Goal: Task Accomplishment & Management: Use online tool/utility

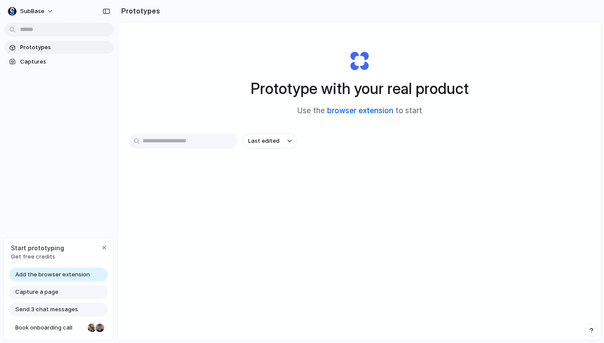
click at [352, 109] on link "browser extension" at bounding box center [360, 110] width 66 height 9
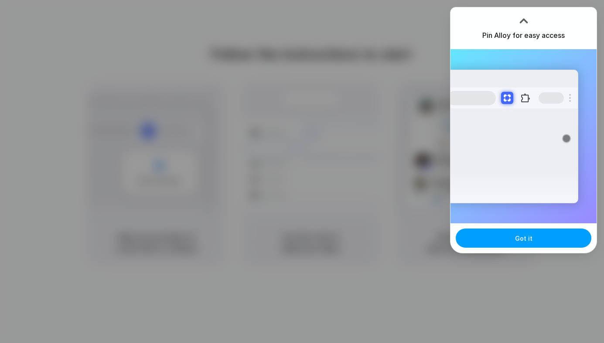
click at [496, 239] on button "Got it" at bounding box center [523, 238] width 136 height 19
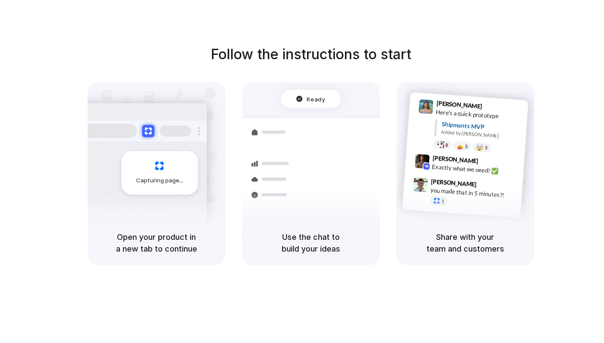
click at [356, 61] on h1 "Follow the instructions to start" at bounding box center [310, 54] width 200 height 21
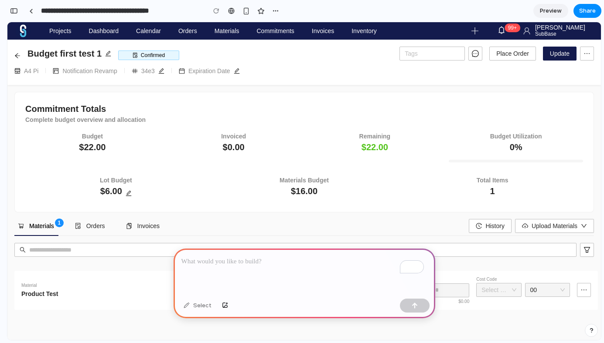
click at [247, 265] on div "To enrich screen reader interactions, please activate Accessibility in Grammarl…" at bounding box center [303, 272] width 261 height 47
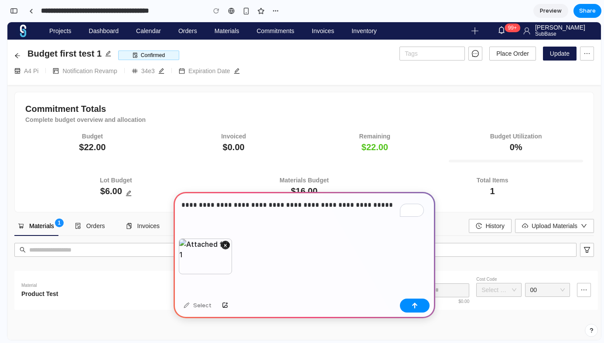
click at [259, 217] on div "**********" at bounding box center [303, 215] width 261 height 47
click at [414, 305] on div "button" at bounding box center [414, 306] width 6 height 6
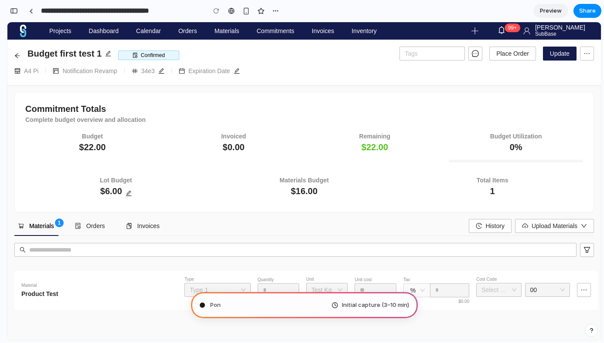
type input "**********"
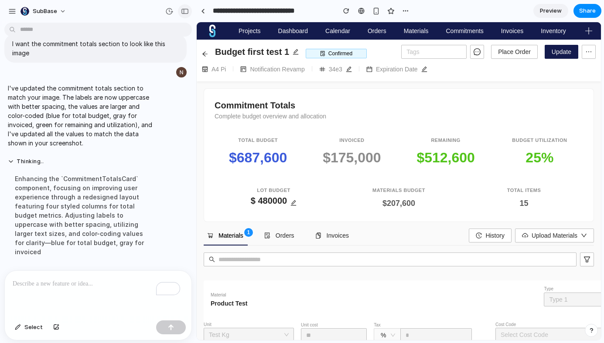
click at [187, 12] on div "button" at bounding box center [185, 11] width 8 height 6
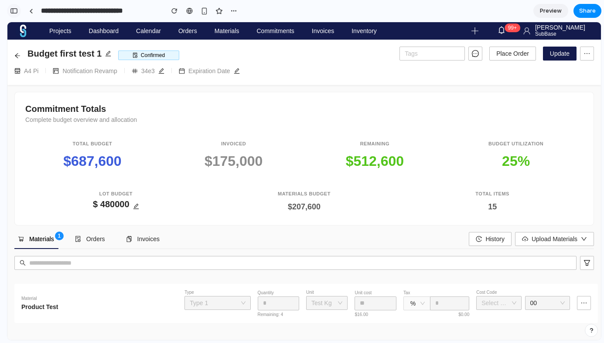
click at [13, 10] on div "button" at bounding box center [14, 11] width 8 height 6
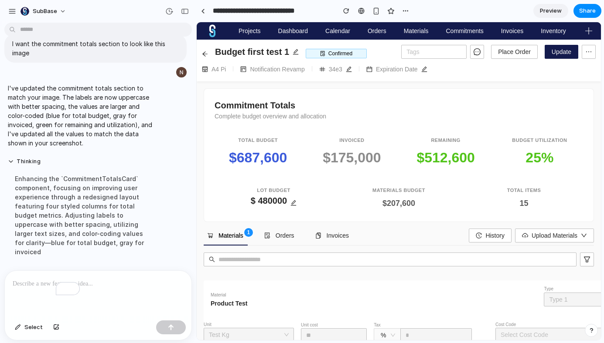
scroll to position [68, 0]
click at [87, 285] on p "To enrich screen reader interactions, please activate Accessibility in Grammarl…" at bounding box center [98, 284] width 171 height 10
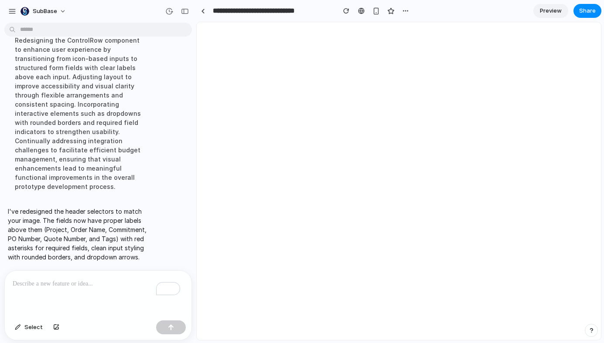
scroll to position [0, 0]
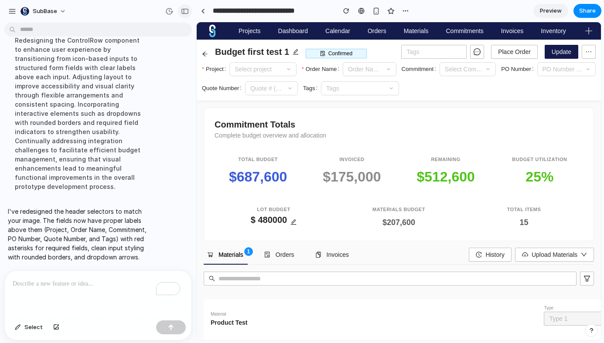
click at [181, 11] on div "button" at bounding box center [185, 11] width 8 height 6
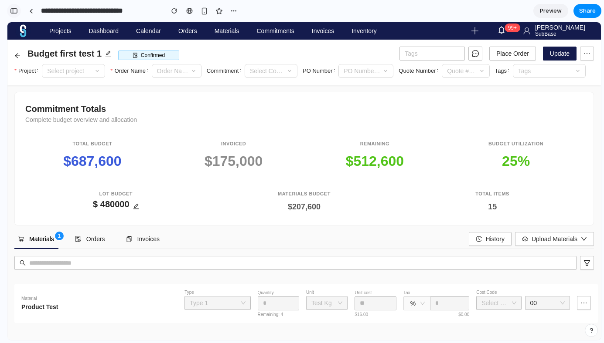
click at [12, 14] on button "button" at bounding box center [14, 11] width 14 height 14
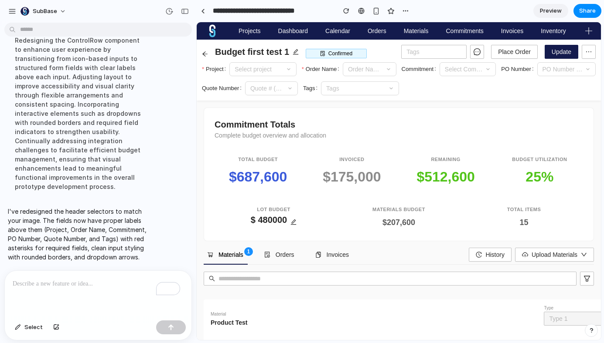
click at [109, 285] on p "To enrich screen reader interactions, please activate Accessibility in Grammarl…" at bounding box center [96, 284] width 167 height 10
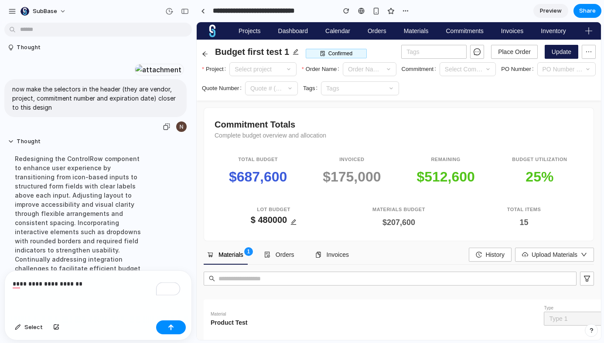
click at [75, 112] on p "now make the selectors in the header (they are vendor, project, commitment numb…" at bounding box center [95, 98] width 166 height 27
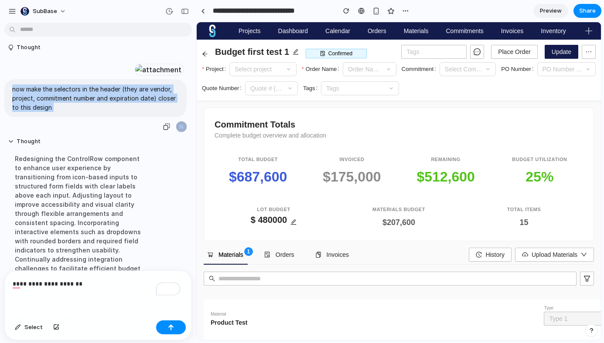
click at [75, 112] on p "now make the selectors in the header (they are vendor, project, commitment numb…" at bounding box center [95, 98] width 166 height 27
copy div "now make the selectors in the header (they are vendor, project, commitment numb…"
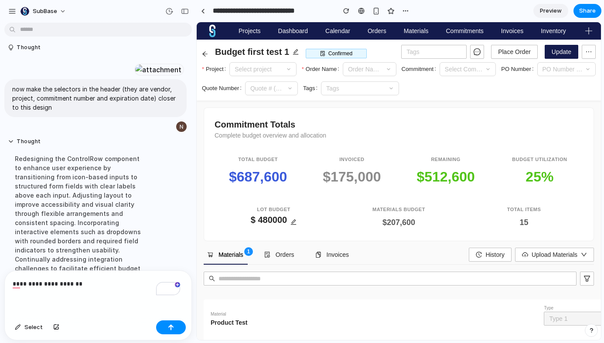
click at [91, 285] on p "**********" at bounding box center [96, 284] width 167 height 10
drag, startPoint x: 149, startPoint y: 130, endPoint x: 153, endPoint y: 138, distance: 8.8
click at [153, 112] on p "now make the selectors in the header (they are vendor, project, commitment numb…" at bounding box center [95, 98] width 166 height 27
copy p "vendor, project, commitment number and expiration date"
click at [102, 283] on p "**********" at bounding box center [96, 284] width 167 height 10
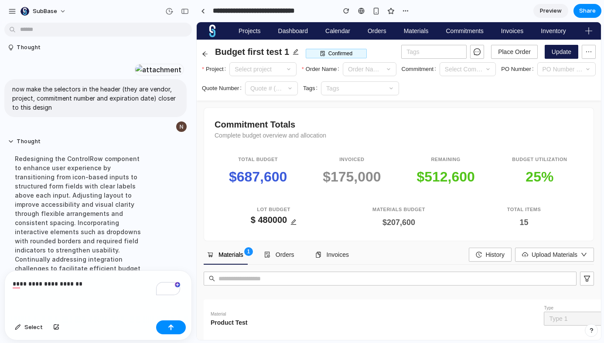
click at [86, 281] on p "**********" at bounding box center [96, 284] width 167 height 10
drag, startPoint x: 149, startPoint y: 130, endPoint x: 152, endPoint y: 140, distance: 10.9
click at [152, 112] on p "now make the selectors in the header (they are vendor, project, commitment numb…" at bounding box center [95, 98] width 166 height 27
copy p "vendor, project, commitment number and expiration date"
click at [99, 288] on div "**********" at bounding box center [98, 294] width 187 height 46
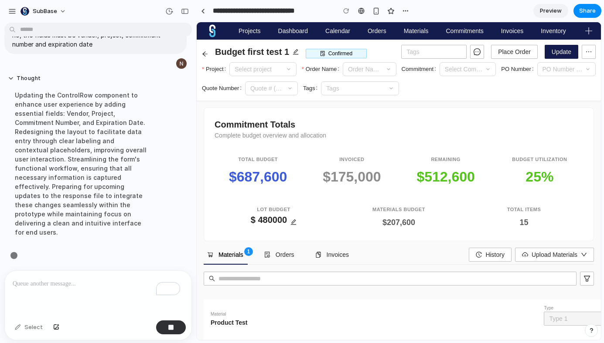
scroll to position [383, 0]
click at [183, 14] on button "button" at bounding box center [185, 11] width 14 height 14
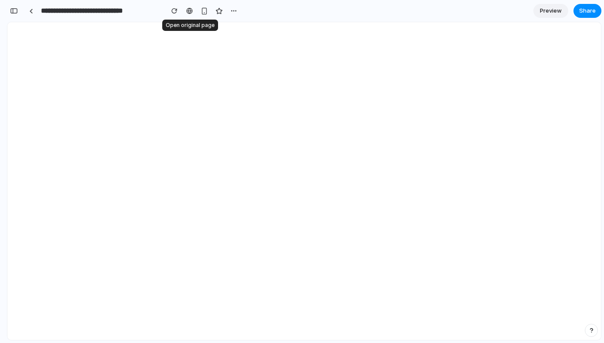
scroll to position [0, 0]
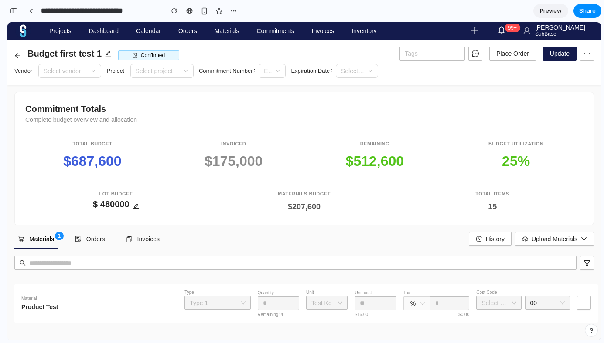
click at [285, 72] on div "Enter commitment number" at bounding box center [271, 71] width 27 height 14
click at [283, 70] on div "Enter commitment number" at bounding box center [271, 71] width 27 height 14
click at [555, 57] on span "Update" at bounding box center [560, 54] width 20 height 10
click at [563, 59] on button "Update" at bounding box center [560, 54] width 34 height 14
click at [584, 14] on span "Share" at bounding box center [587, 11] width 17 height 9
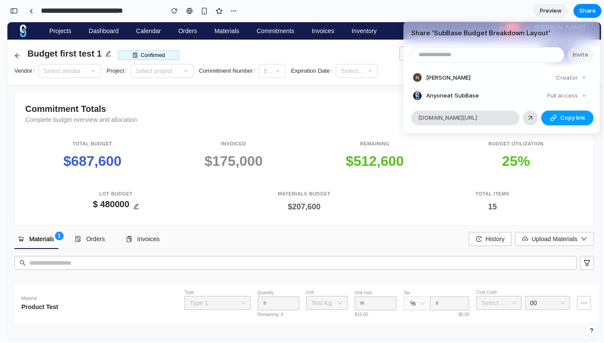
click at [554, 117] on div "button" at bounding box center [553, 118] width 7 height 7
